Goal: Transaction & Acquisition: Purchase product/service

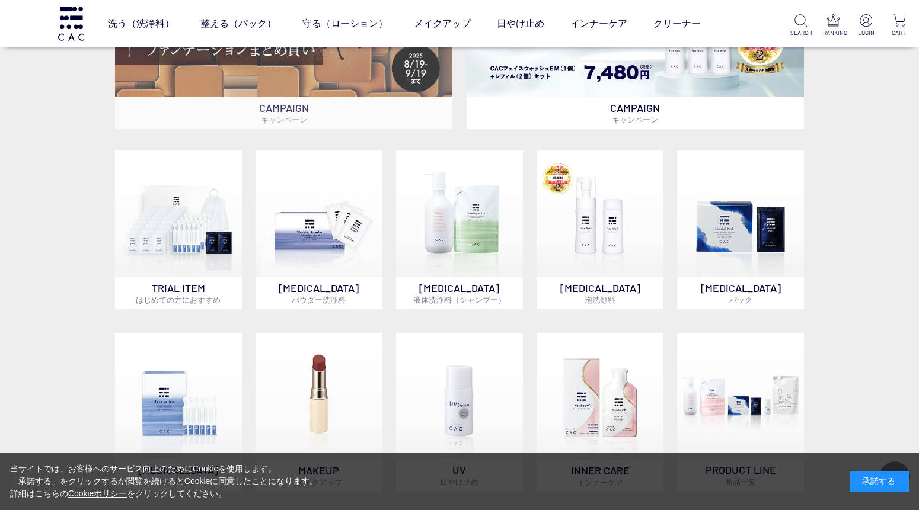
scroll to position [460, 0]
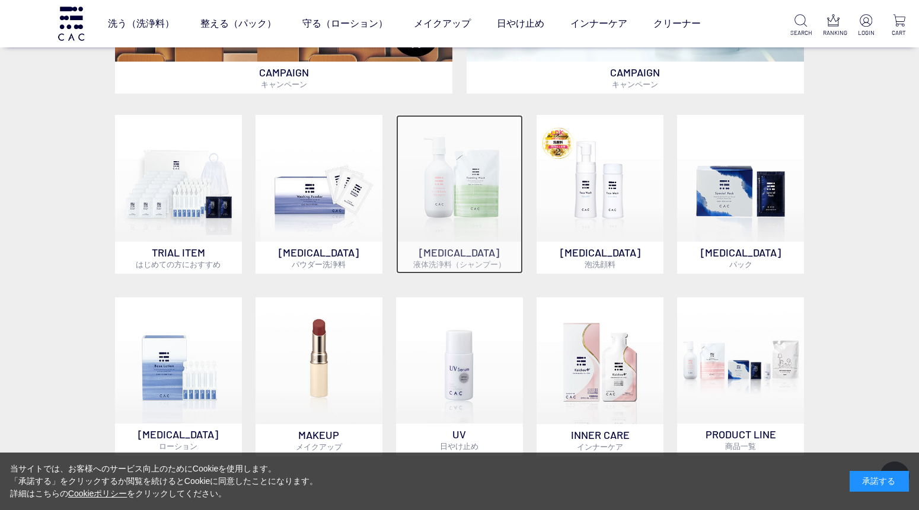
click at [451, 180] on img at bounding box center [459, 178] width 127 height 127
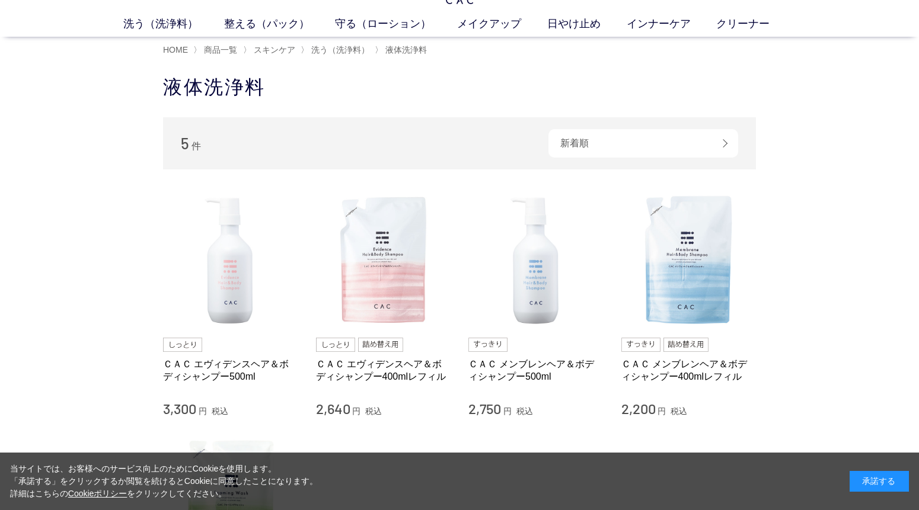
scroll to position [66, 0]
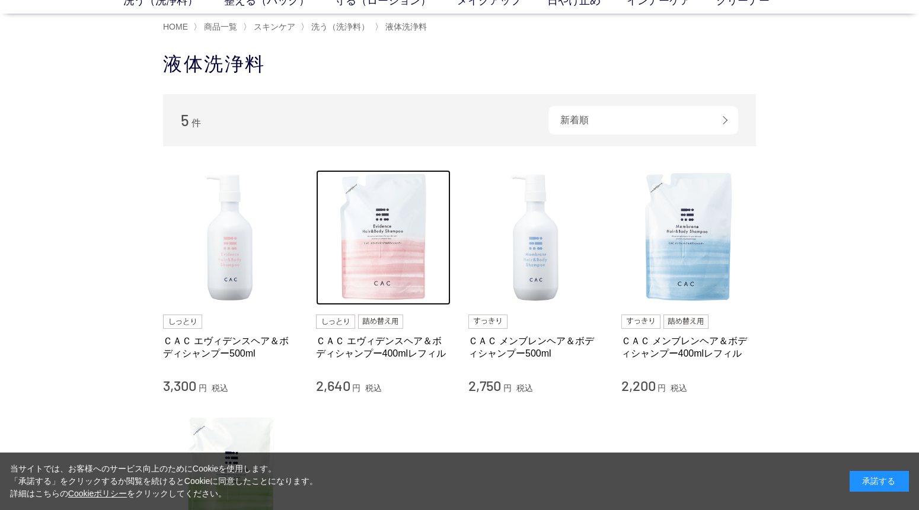
click at [364, 244] on img at bounding box center [383, 237] width 135 height 135
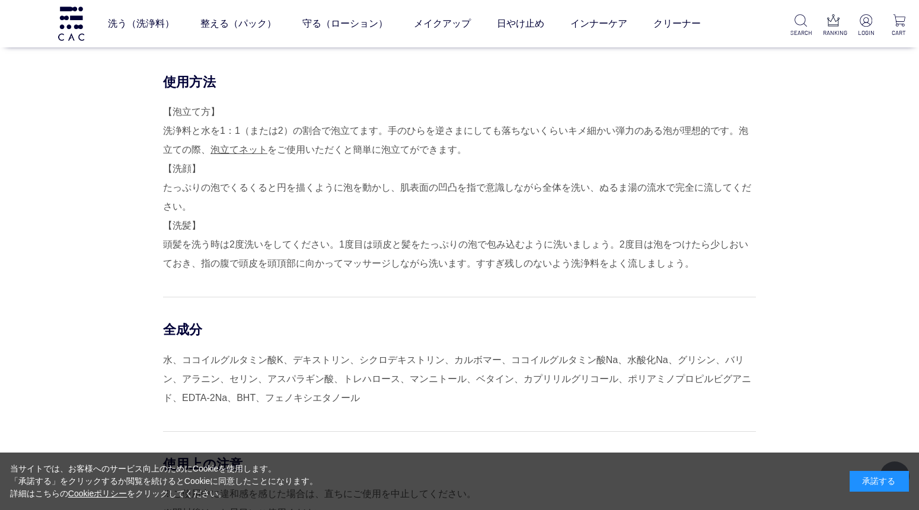
scroll to position [856, 0]
